Goal: Task Accomplishment & Management: Manage account settings

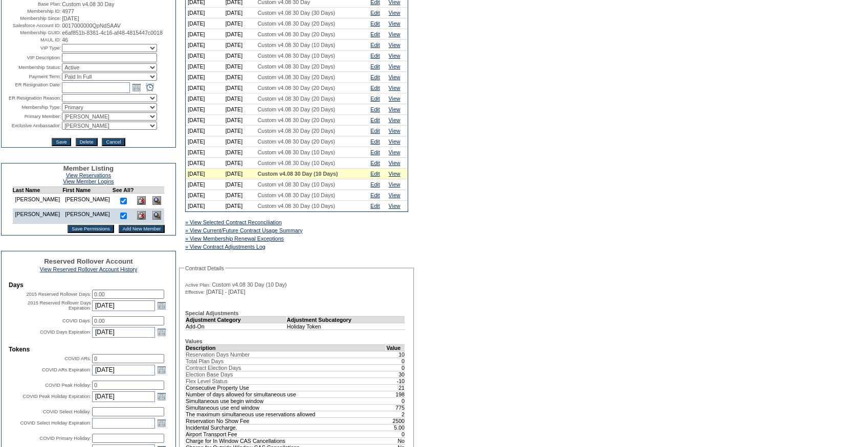
scroll to position [120, 0]
click at [303, 233] on link "» View Current/Future Contract Usage Summary" at bounding box center [244, 230] width 118 height 6
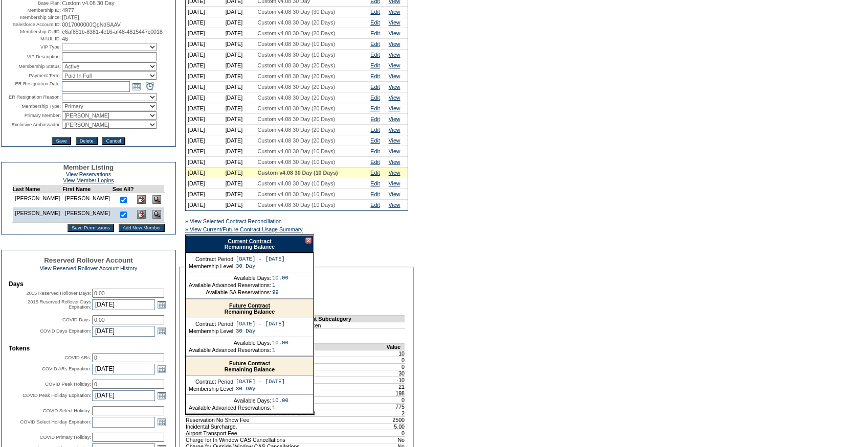
click at [258, 245] on div "Current Contract Remaining Balance" at bounding box center [250, 244] width 128 height 18
click at [256, 244] on link "Current Contract" at bounding box center [249, 241] width 43 height 6
click at [307, 244] on div at bounding box center [308, 241] width 6 height 6
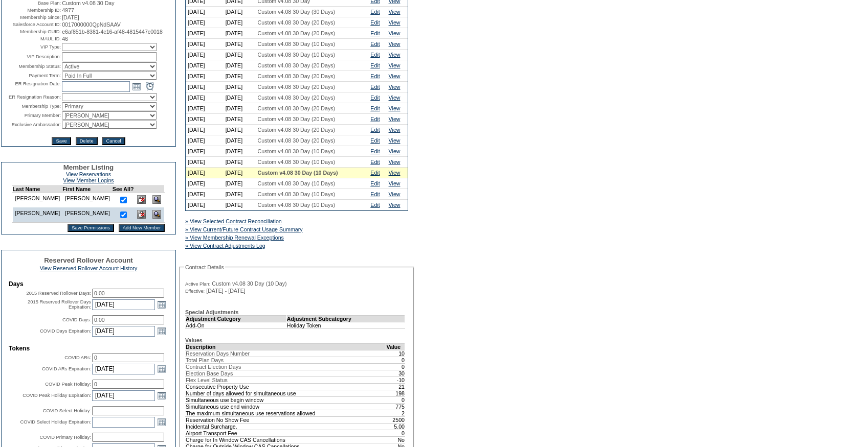
click at [84, 71] on select "Active Restricted Expired Inactive Past Due Disabled Resigned - Active Resigned…" at bounding box center [109, 66] width 95 height 8
select select "ResignedInactive"
click at [77, 92] on input "text" at bounding box center [96, 86] width 68 height 11
click at [134, 92] on link "Open the calendar popup." at bounding box center [136, 86] width 11 height 11
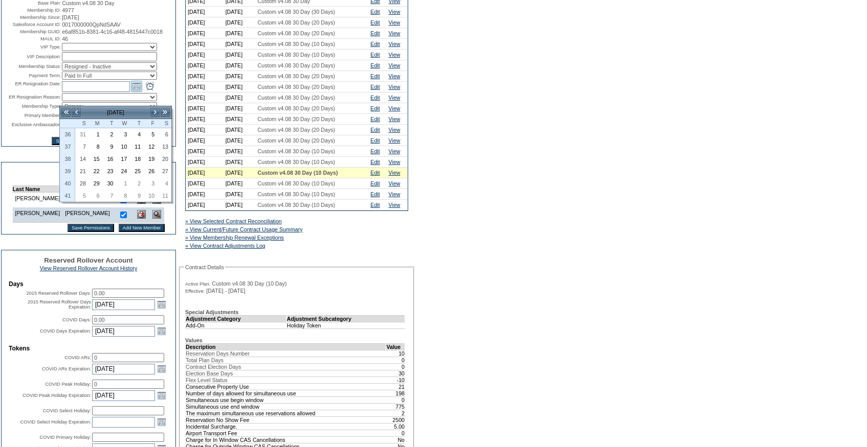
click at [134, 92] on link "Open the calendar popup." at bounding box center [136, 86] width 11 height 11
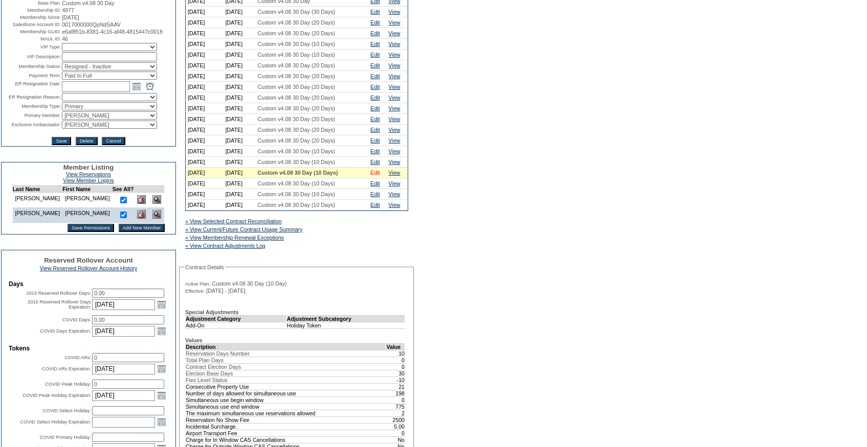
click at [375, 176] on link "Edit" at bounding box center [374, 173] width 9 height 6
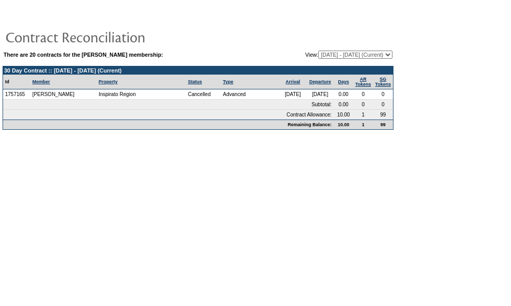
click at [319, 55] on select "[DATE] - [DATE] [DATE] - [DATE] [DATE] - [DATE] [DATE] - [DATE] [DATE] - [DATE]…" at bounding box center [356, 55] width 74 height 8
click at [319, 56] on select "[DATE] - [DATE] [DATE] - [DATE] [DATE] - [DATE] [DATE] - [DATE] [DATE] - [DATE]…" at bounding box center [356, 55] width 74 height 8
select select "138947"
click at [319, 51] on select "[DATE] - [DATE] [DATE] - [DATE] [DATE] - [DATE] [DATE] - [DATE] [DATE] - [DATE]…" at bounding box center [356, 55] width 74 height 8
